Goal: Information Seeking & Learning: Learn about a topic

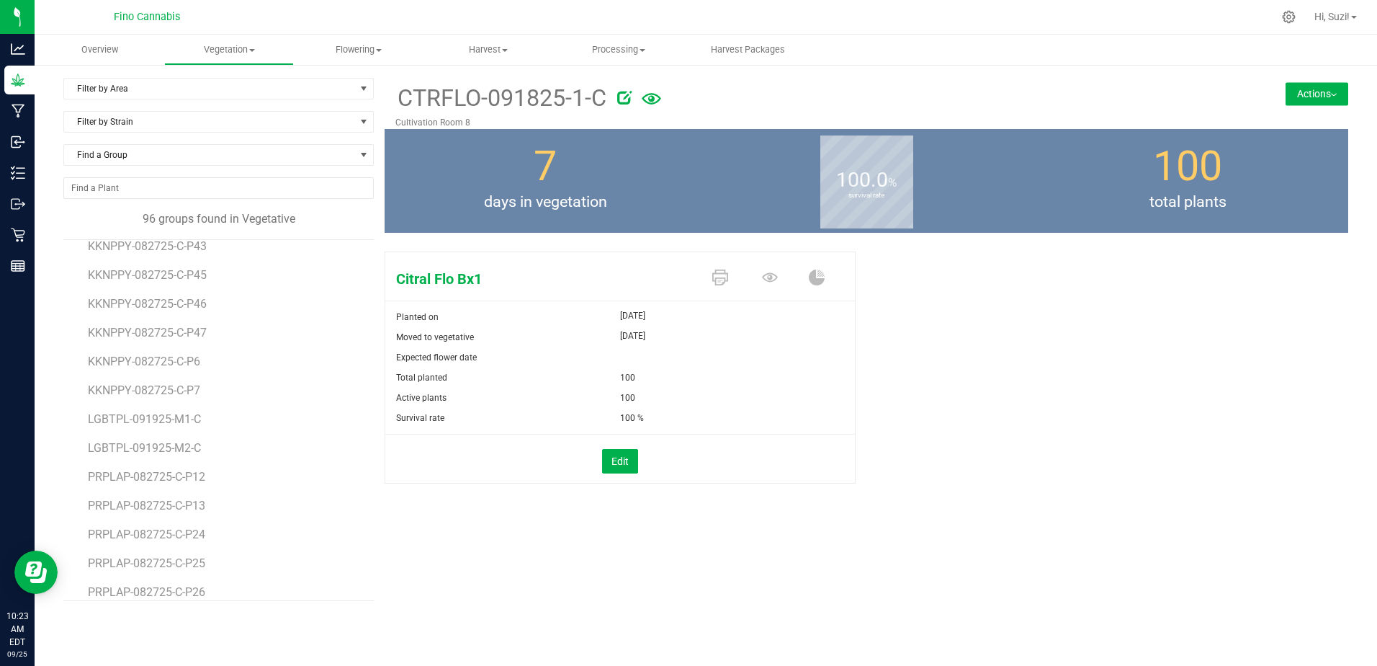
scroll to position [1657, 0]
click at [164, 360] on span "LGBTPL-091925-M1-C" at bounding box center [147, 361] width 118 height 14
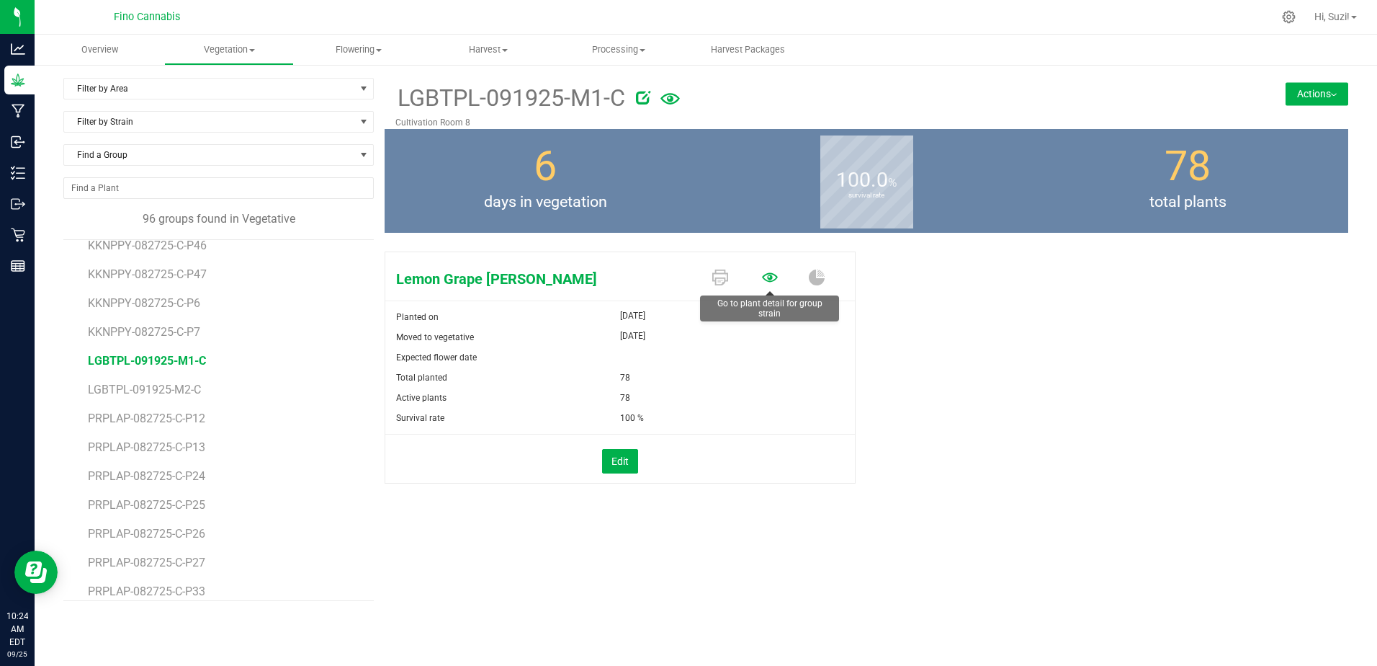
click at [772, 280] on icon at bounding box center [770, 277] width 16 height 16
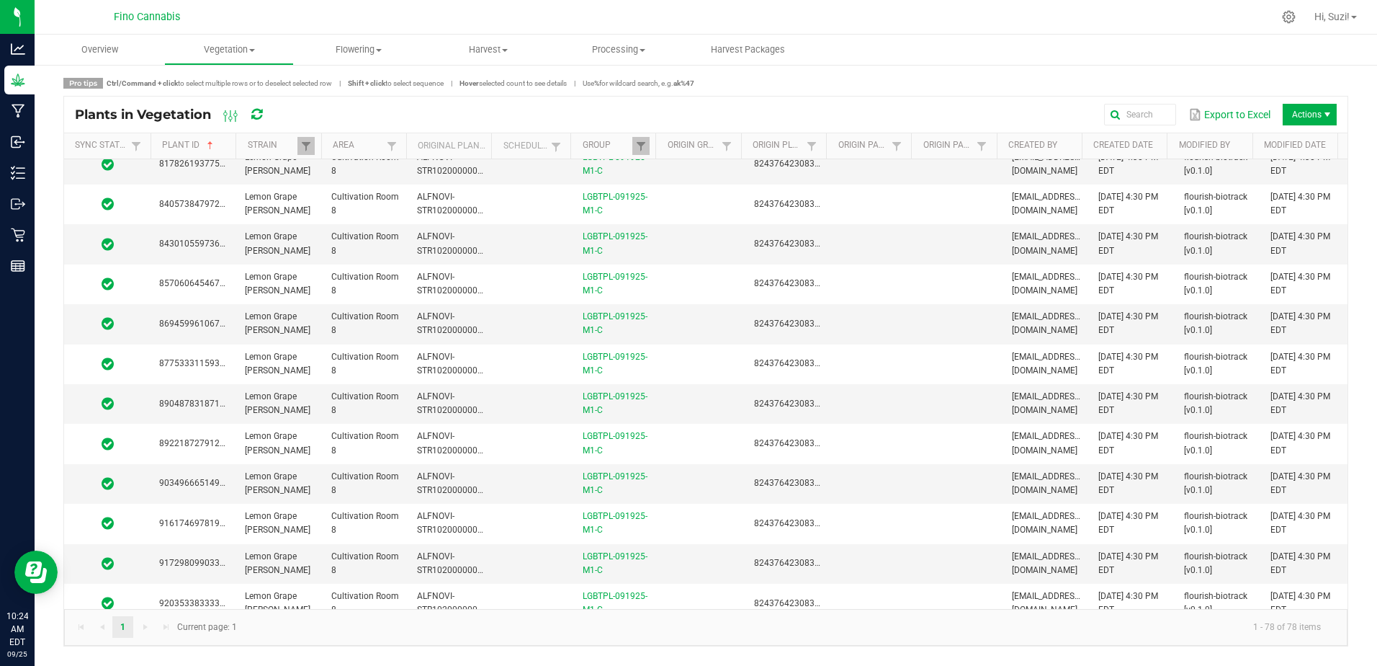
scroll to position [2663, 0]
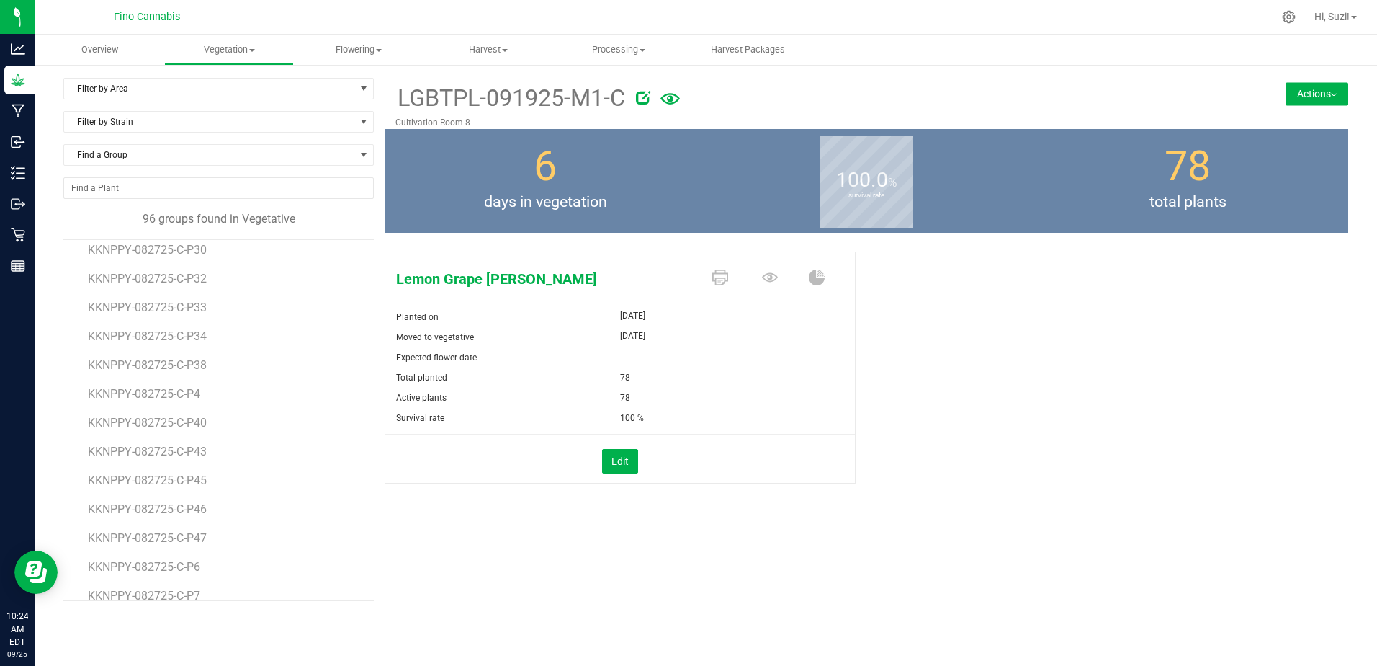
scroll to position [1513, 0]
click at [189, 428] on span "LGBTPL-091925-M2-C" at bounding box center [147, 534] width 118 height 14
click at [767, 279] on icon at bounding box center [770, 277] width 16 height 16
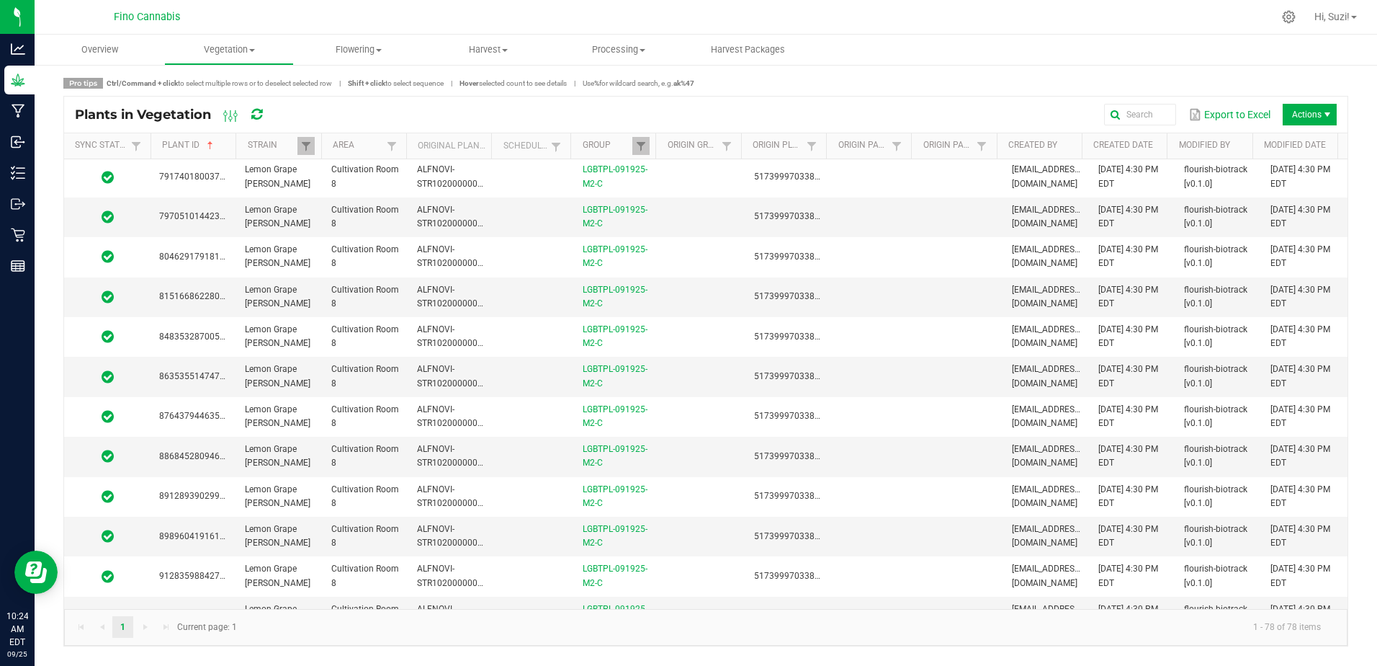
scroll to position [2663, 0]
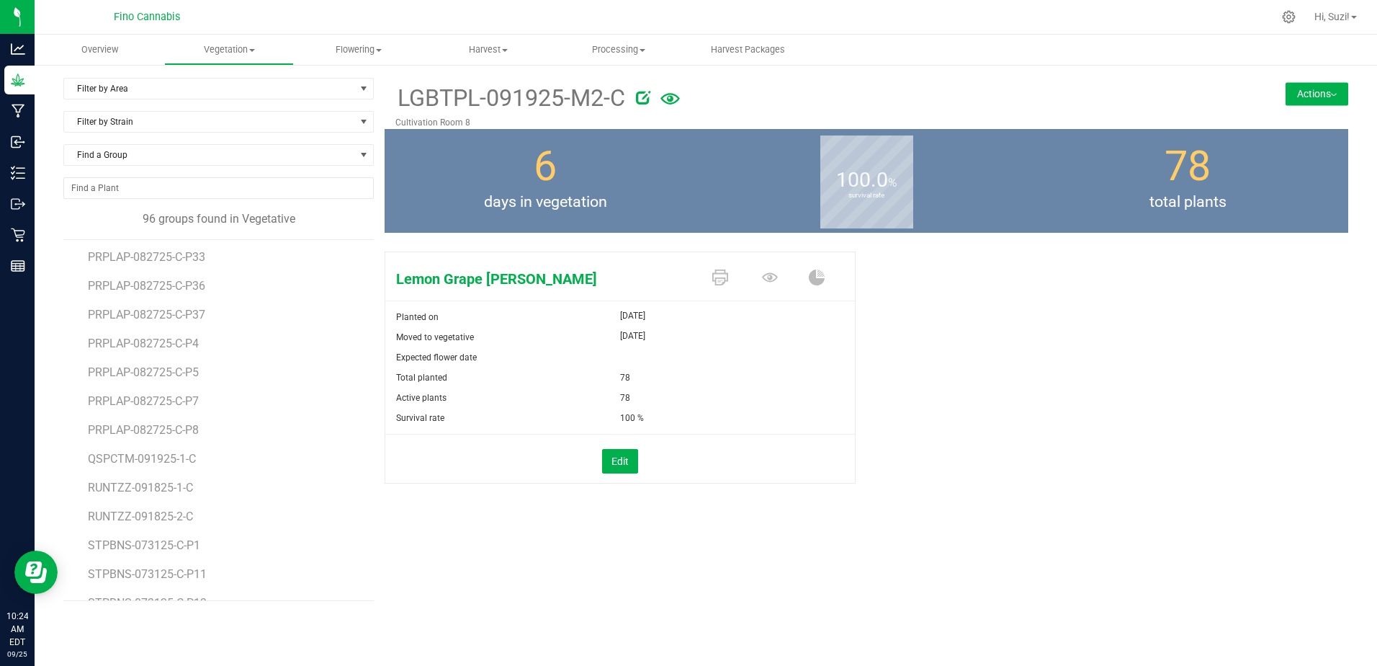
scroll to position [2017, 0]
click at [158, 428] on span "QSPCTM-091925-1-C" at bounding box center [144, 433] width 112 height 14
click at [772, 278] on icon at bounding box center [770, 277] width 16 height 9
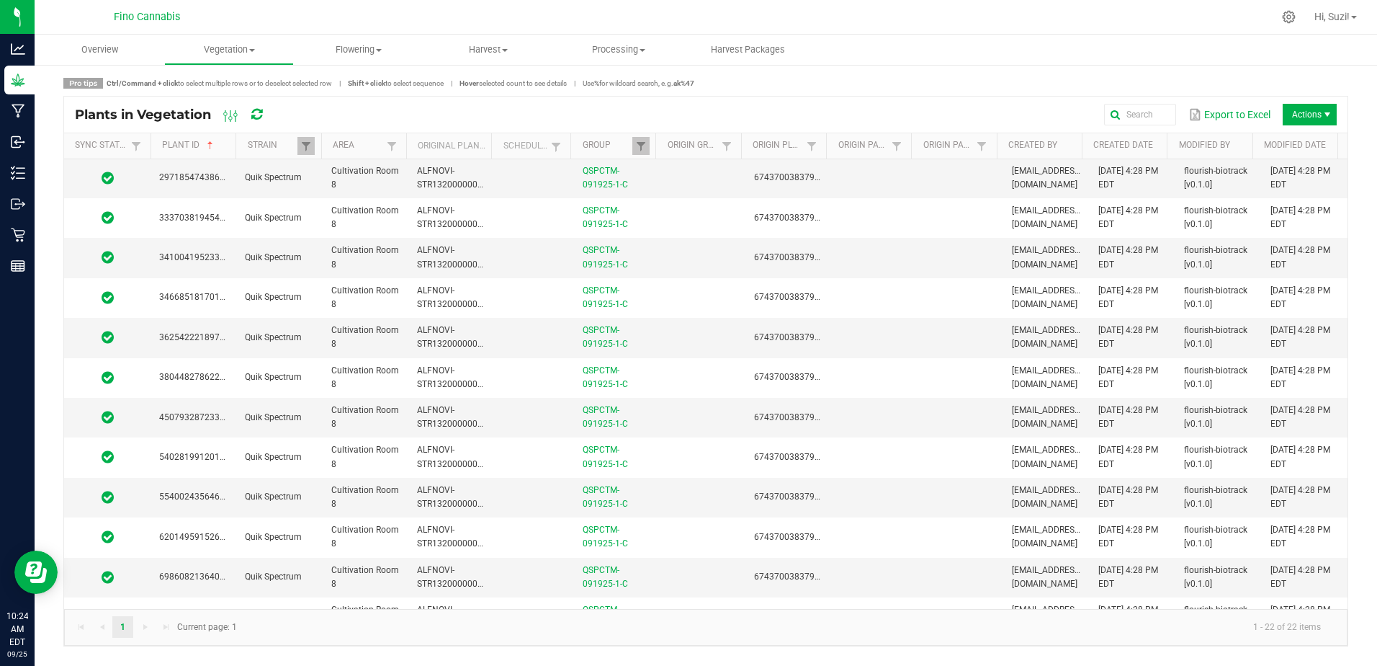
scroll to position [428, 0]
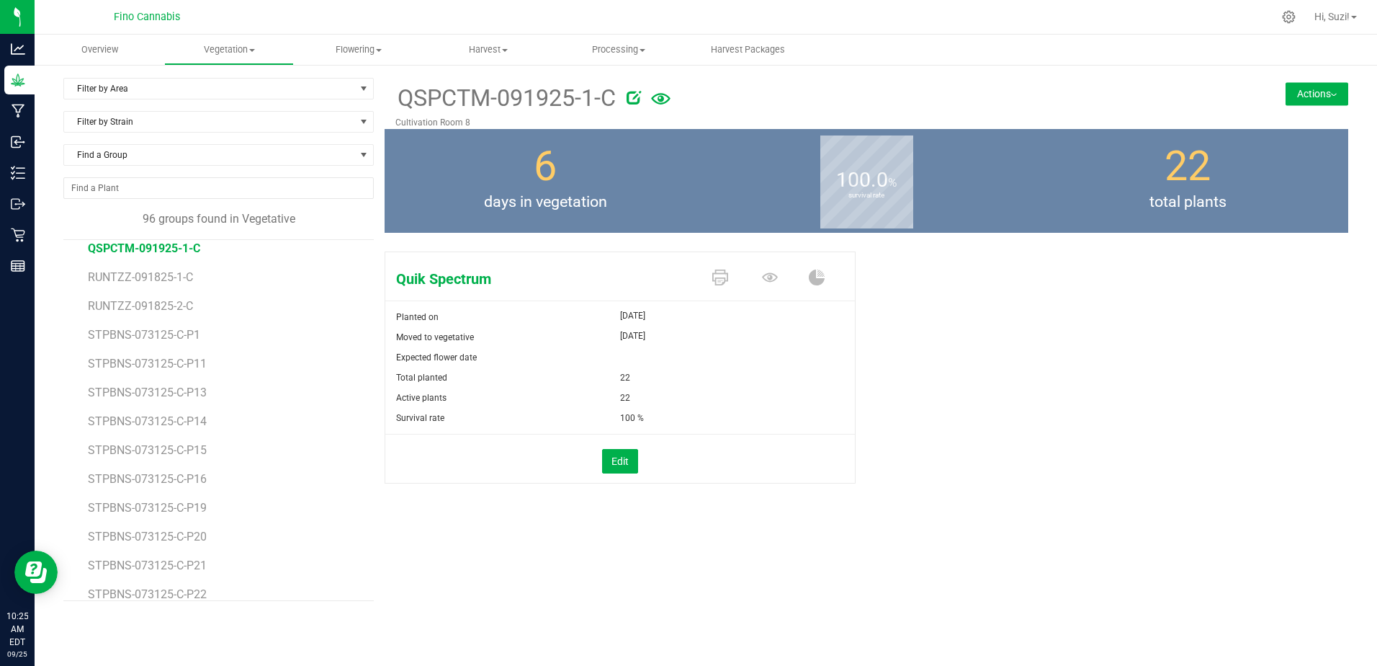
scroll to position [2130, 0]
click at [177, 349] on span "RUNTZZ-091825-1-C" at bounding box center [143, 349] width 110 height 14
click at [772, 277] on icon at bounding box center [770, 277] width 16 height 9
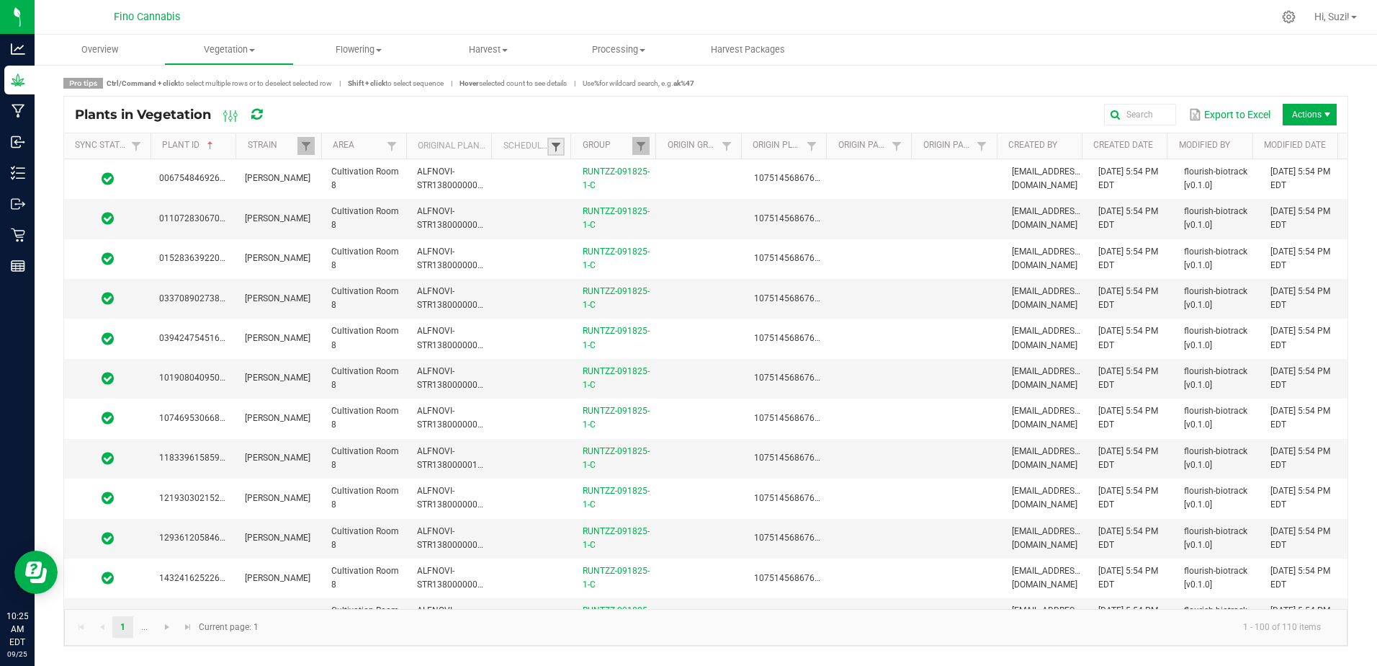
click at [554, 149] on span at bounding box center [556, 147] width 12 height 12
click at [569, 224] on li "Not Scheduled" at bounding box center [627, 225] width 140 height 19
checkbox Scheduled "true"
click at [674, 256] on button "Filter" at bounding box center [669, 257] width 72 height 32
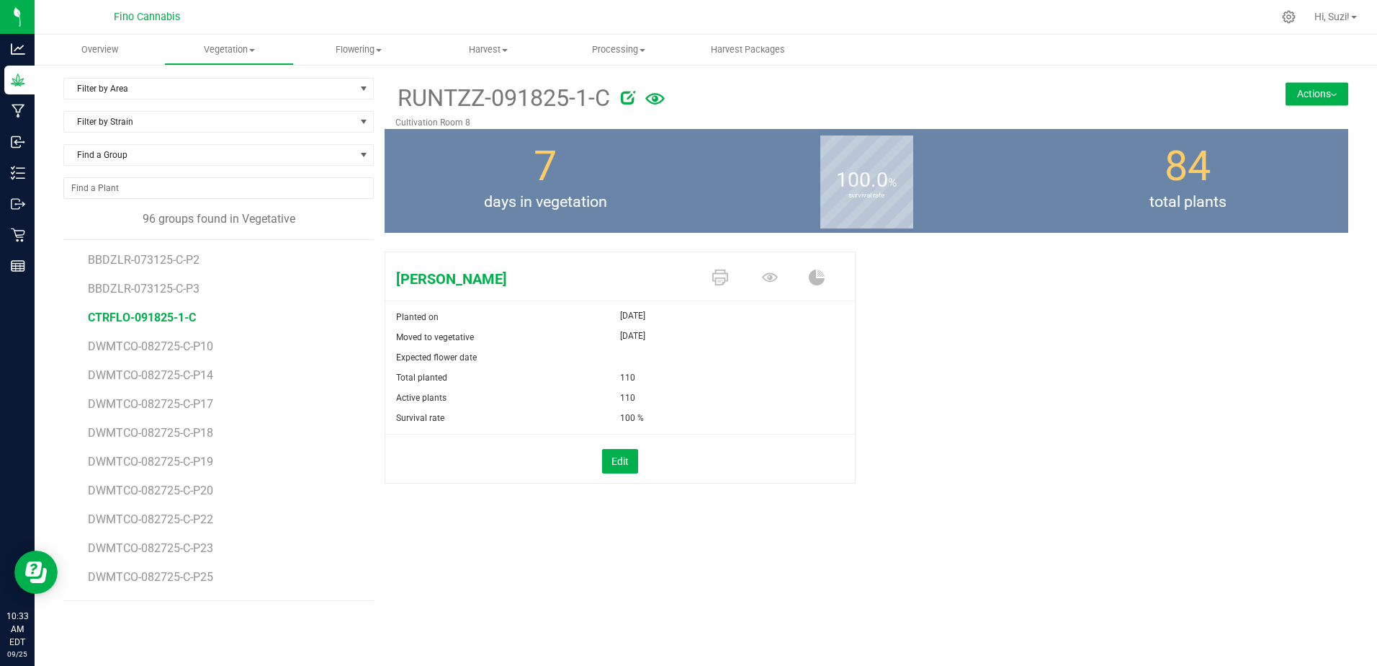
click at [176, 316] on span "CTRFLO-091825-1-C" at bounding box center [142, 318] width 108 height 14
click at [1043, 98] on button "Actions" at bounding box center [1317, 93] width 63 height 23
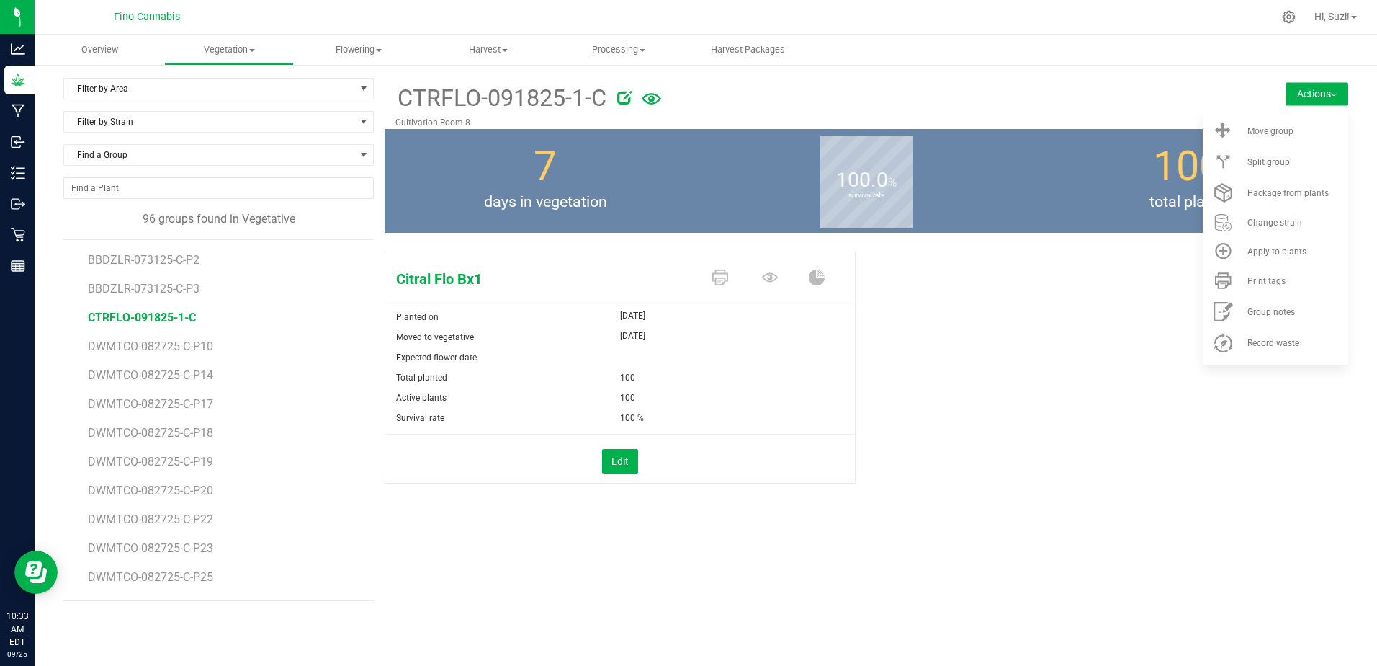
click at [1015, 368] on div "Citral Flo Bx1 Planted on [DATE] Moved to vegetative [DATE] Expected flower dat…" at bounding box center [867, 383] width 964 height 274
drag, startPoint x: 212, startPoint y: 350, endPoint x: 83, endPoint y: 347, distance: 129.0
click at [83, 347] on div "BBDZLR-073125-C-P2 BBDZLR-073125-C-P3 CTRFLO-091825-1-C DWMTCO-082725-C-P10 DWM…" at bounding box center [218, 420] width 311 height 362
copy span "RUNTZZ-091825-1-C"
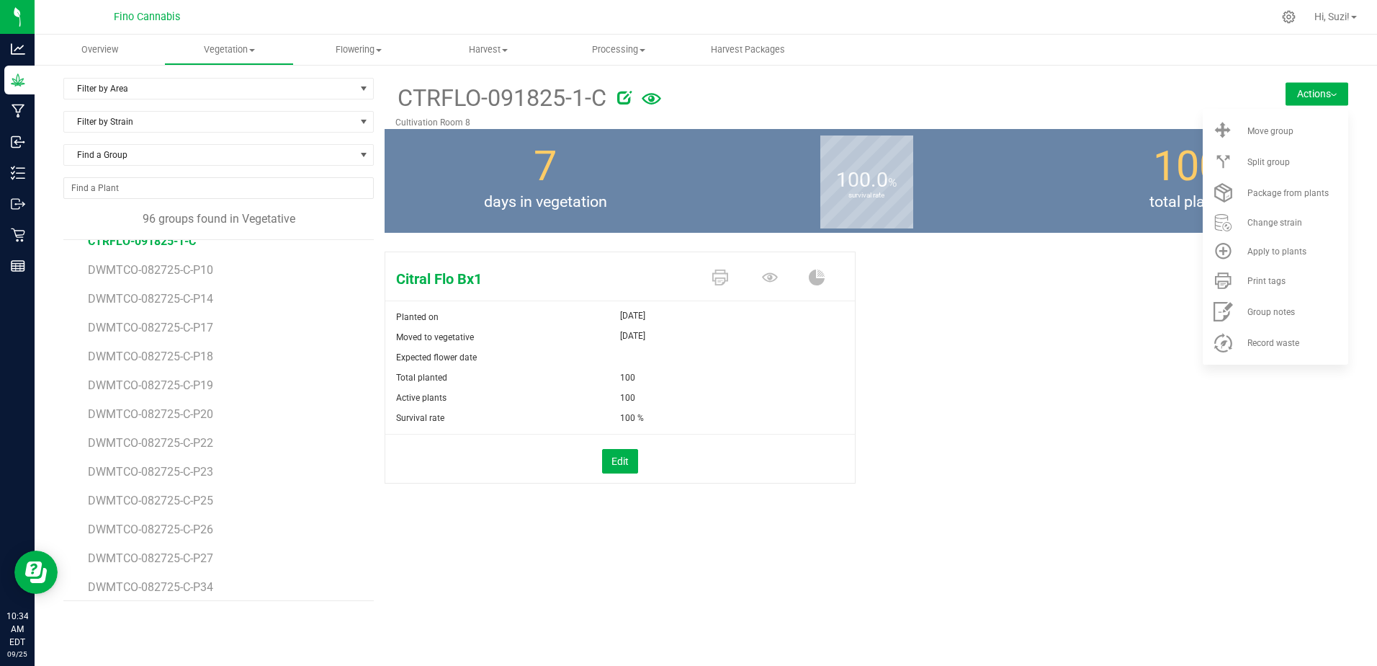
scroll to position [0, 0]
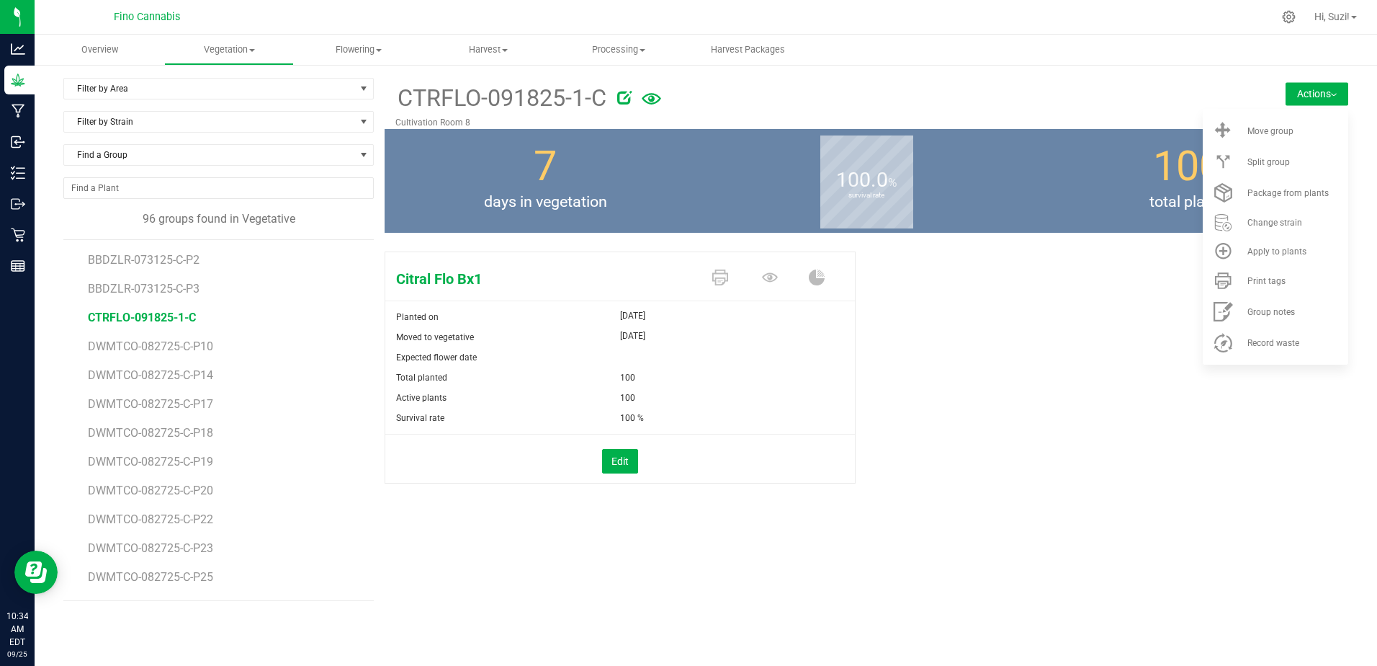
drag, startPoint x: 218, startPoint y: 317, endPoint x: 70, endPoint y: 306, distance: 148.8
click at [70, 306] on div "BBDZLR-073125-C-P2 BBDZLR-073125-C-P3 CTRFLO-091825-1-C DWMTCO-082725-C-P10 DWM…" at bounding box center [218, 420] width 311 height 362
copy span "CTRFLO-091825-1-C"
drag, startPoint x: 220, startPoint y: 434, endPoint x: 66, endPoint y: 438, distance: 153.5
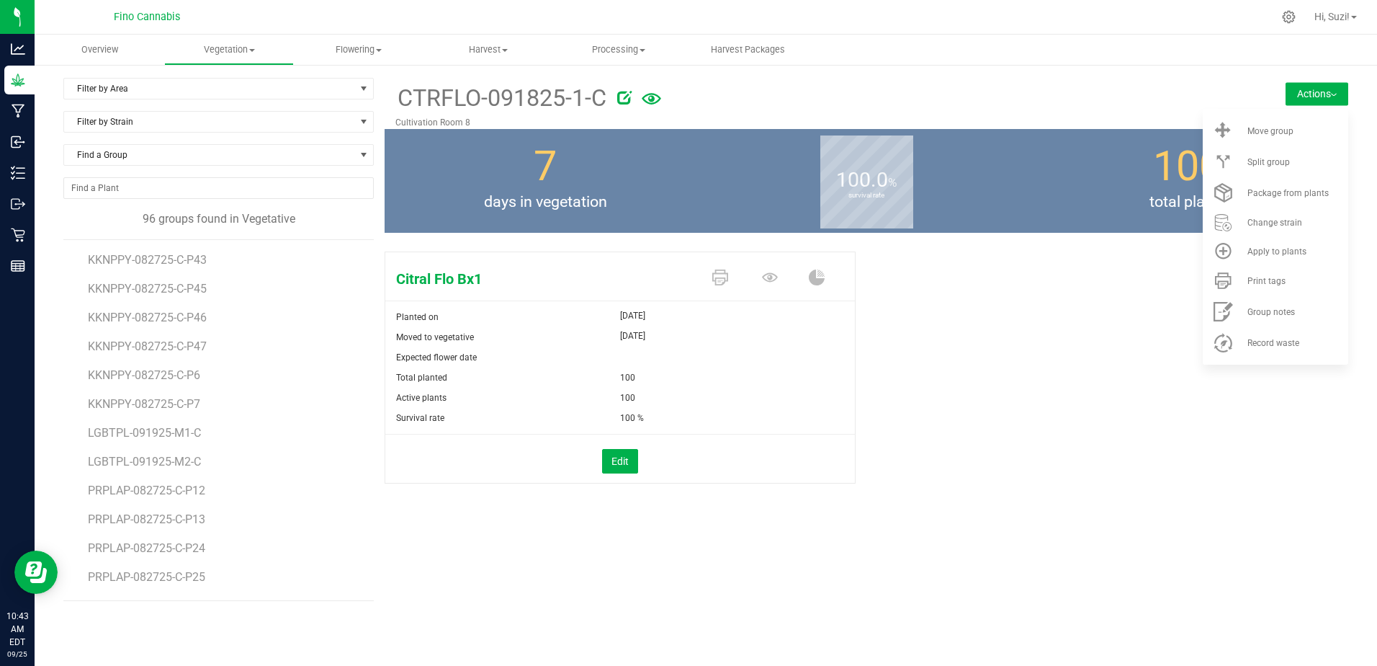
click at [66, 428] on div "BBDZLR-073125-C-P2 BBDZLR-073125-C-P3 CTRFLO-091825-1-C DWMTCO-082725-C-P10 DWM…" at bounding box center [218, 420] width 311 height 362
copy span "LGBTPL-091925-M1-C"
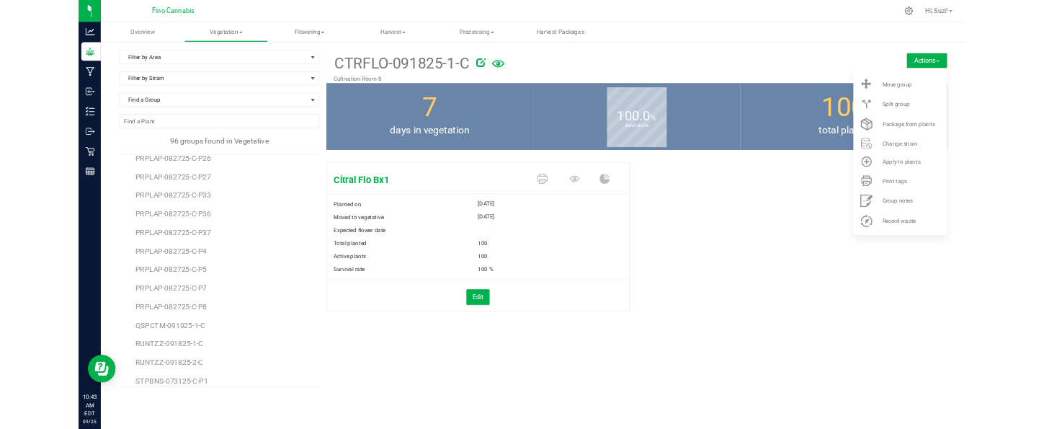
scroll to position [2017, 0]
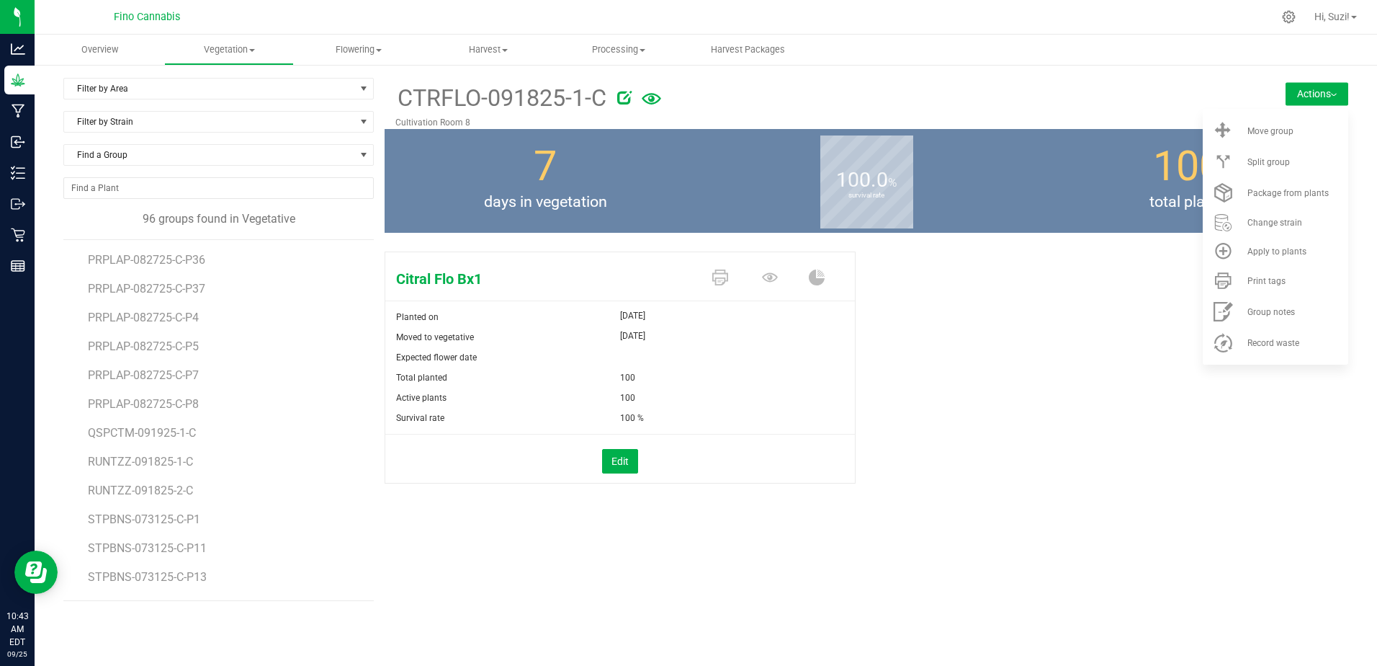
drag, startPoint x: 215, startPoint y: 438, endPoint x: 76, endPoint y: 434, distance: 139.8
click at [76, 428] on div "BBDZLR-073125-C-P2 BBDZLR-073125-C-P3 CTRFLO-091825-1-C DWMTCO-082725-C-P10 DWM…" at bounding box center [218, 420] width 311 height 362
copy span "QSPCTM-091925-1-C"
click at [184, 426] on span "QSPCTM-091925-1-C" at bounding box center [144, 433] width 112 height 14
